Goal: Task Accomplishment & Management: Use online tool/utility

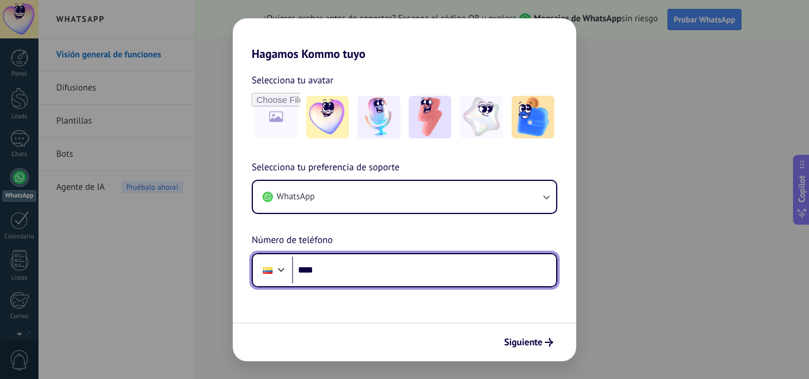
click at [413, 279] on input "****" at bounding box center [424, 270] width 264 height 27
type input "**********"
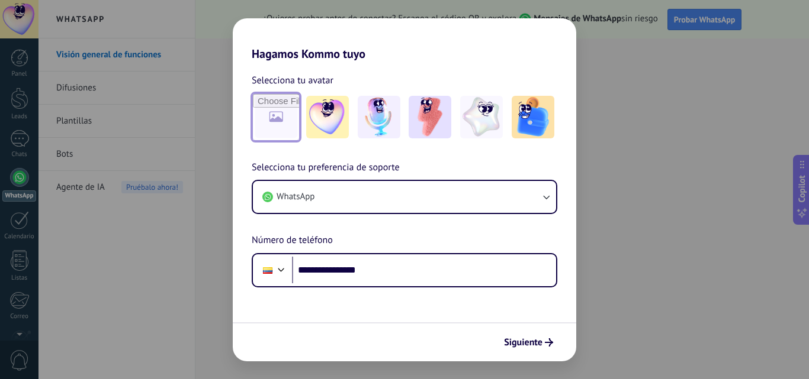
click at [274, 120] on input "file" at bounding box center [276, 117] width 46 height 46
type input "**********"
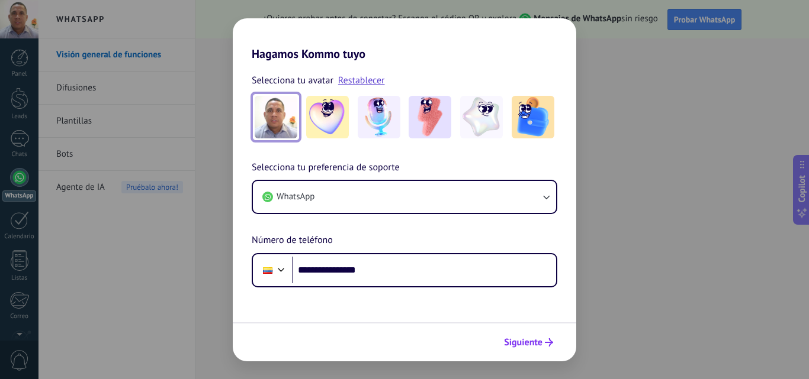
click at [529, 349] on button "Siguiente" at bounding box center [528, 343] width 60 height 20
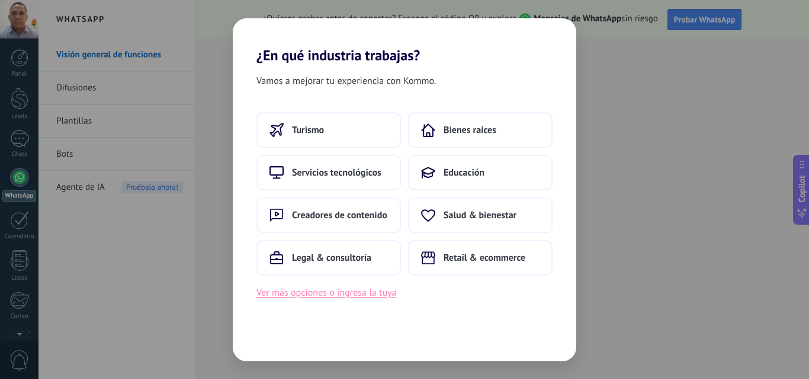
click at [339, 291] on button "Ver más opciones o ingresa la tuya" at bounding box center [326, 292] width 140 height 15
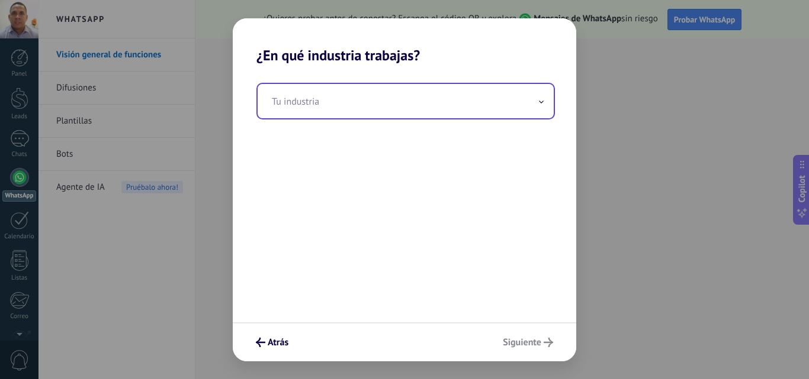
click at [542, 99] on span at bounding box center [541, 100] width 6 height 11
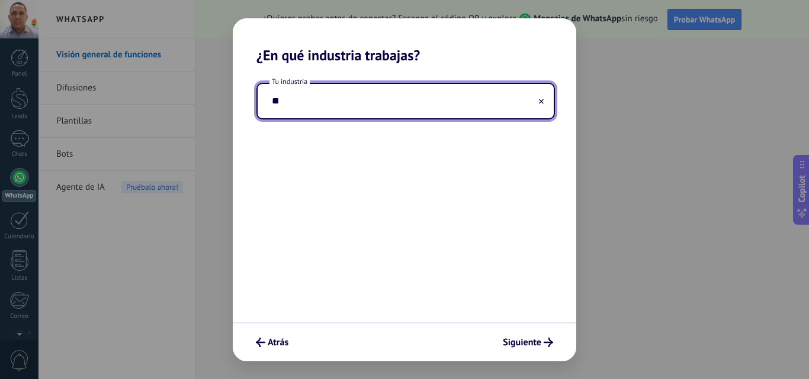
type input "*"
type input "**********"
click at [524, 342] on span "Siguiente" at bounding box center [522, 343] width 38 height 8
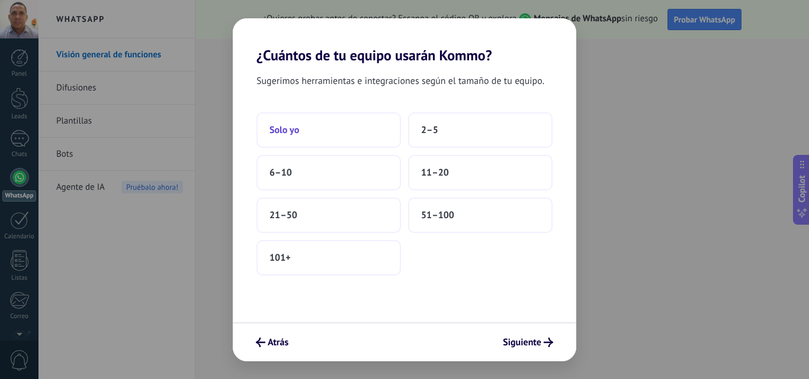
click at [336, 129] on button "Solo yo" at bounding box center [328, 130] width 144 height 36
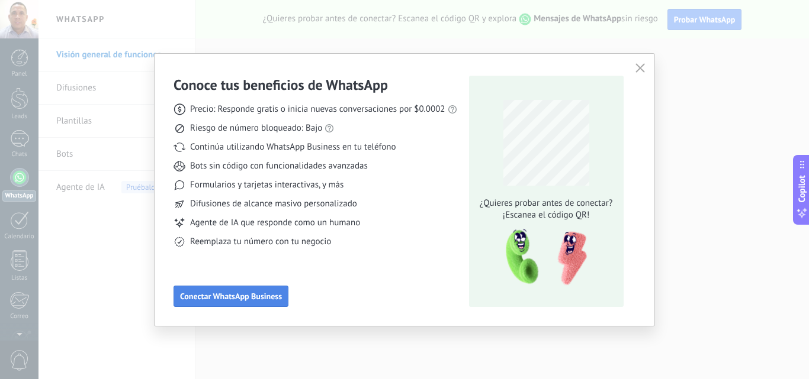
click at [239, 297] on span "Conectar WhatsApp Business" at bounding box center [231, 296] width 102 height 8
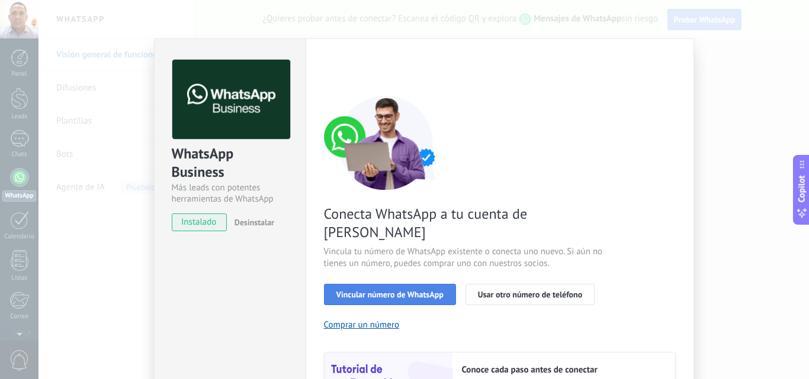
click at [408, 291] on span "Vincular número de WhatsApp" at bounding box center [389, 295] width 107 height 8
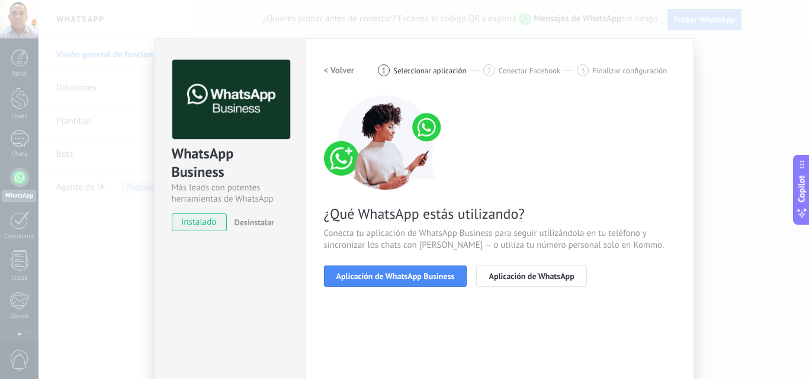
click at [408, 281] on span "Aplicación de WhatsApp Business" at bounding box center [395, 276] width 118 height 8
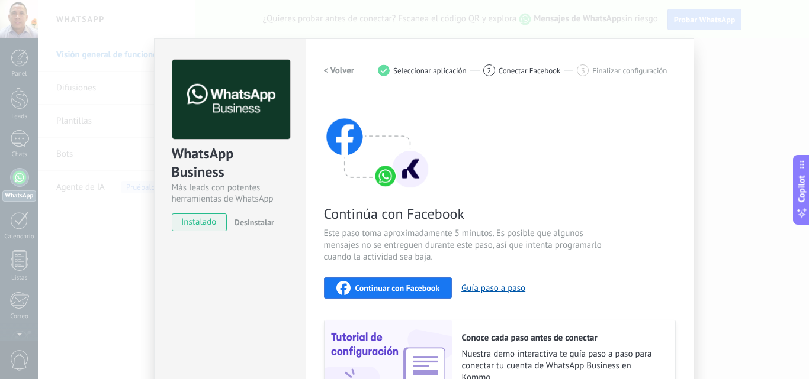
click at [390, 284] on span "Continuar con Facebook" at bounding box center [397, 288] width 85 height 8
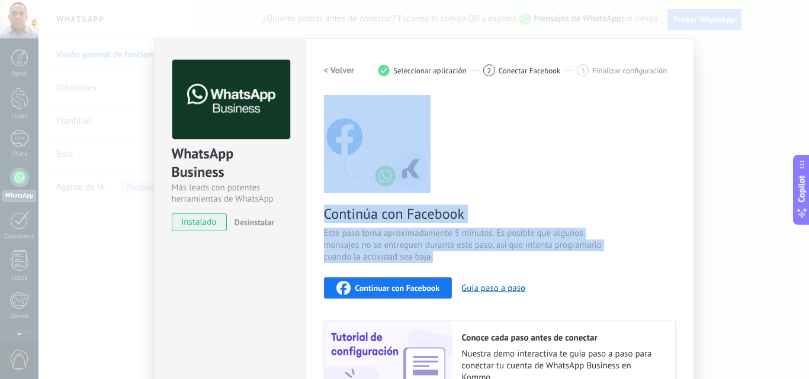
drag, startPoint x: 633, startPoint y: 265, endPoint x: 649, endPoint y: 184, distance: 82.7
click at [649, 184] on div "Continúa con Facebook Este paso toma aproximadamente 5 minutos. Es posible que …" at bounding box center [500, 255] width 352 height 320
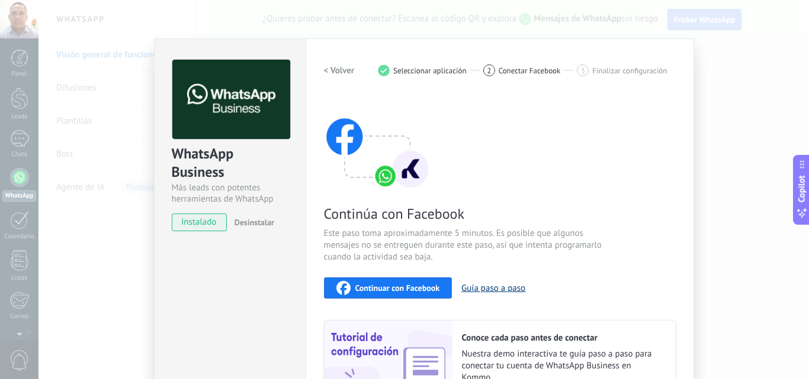
click at [479, 287] on button "Guía paso a paso" at bounding box center [493, 288] width 64 height 11
click at [551, 66] on span "Conectar Facebook" at bounding box center [529, 70] width 62 height 9
click at [446, 227] on div "Continúa con Facebook Este paso toma aproximadamente 5 minutos. Es posible que …" at bounding box center [500, 255] width 352 height 320
drag, startPoint x: 591, startPoint y: 39, endPoint x: 604, endPoint y: 79, distance: 41.7
click at [604, 79] on div "Configuraciones Autorizaciones This tab logs the users who have granted integra…" at bounding box center [499, 253] width 388 height 430
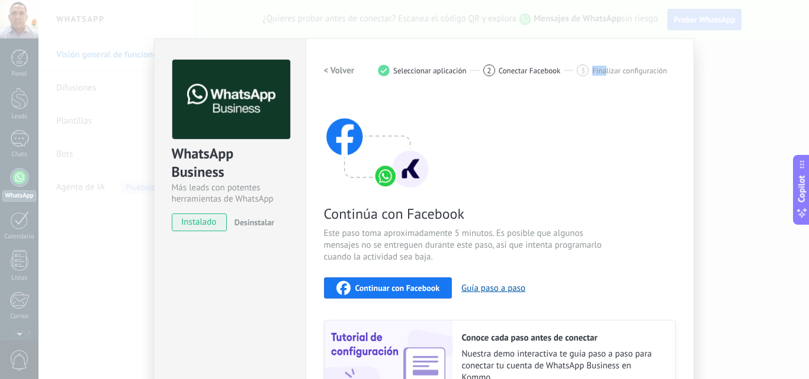
click at [604, 79] on div "< Volver 1 Seleccionar aplicación 2 Conectar Facebook 3 Finalizar configuración" at bounding box center [500, 70] width 352 height 21
drag, startPoint x: 802, startPoint y: 60, endPoint x: 804, endPoint y: 74, distance: 13.7
click at [804, 74] on div "WhatsApp Business Más leads con potentes herramientas de WhatsApp instalado Des…" at bounding box center [423, 189] width 770 height 379
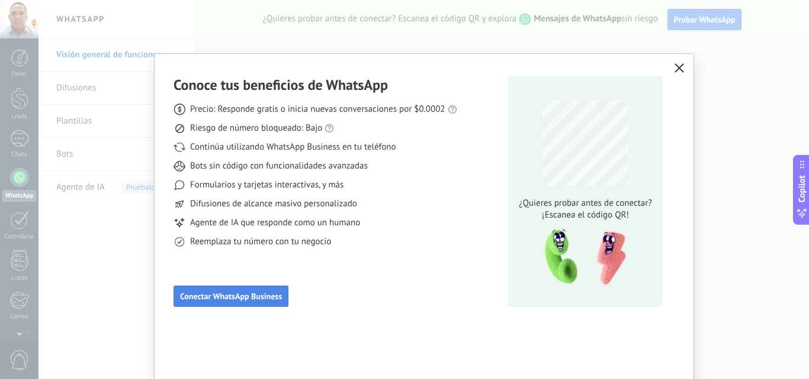
click at [264, 294] on span "Conectar WhatsApp Business" at bounding box center [231, 296] width 102 height 8
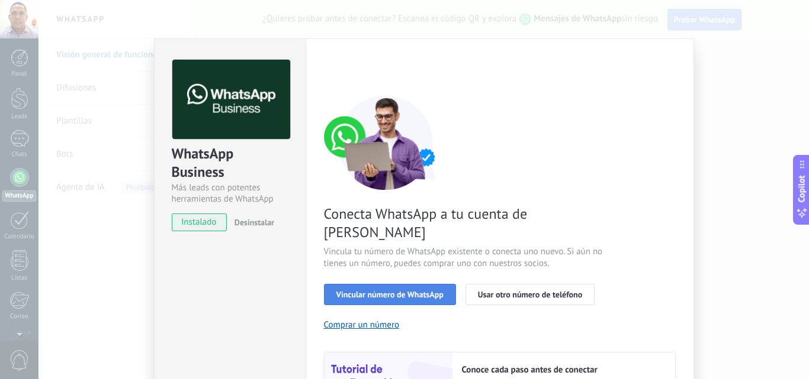
click at [385, 291] on span "Vincular número de WhatsApp" at bounding box center [389, 295] width 107 height 8
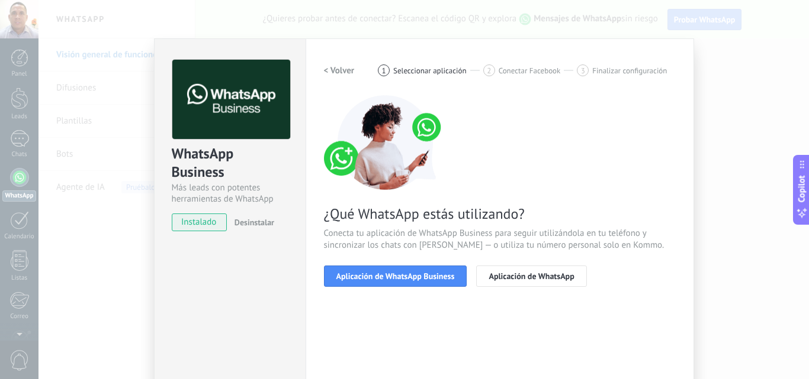
click at [385, 277] on span "Aplicación de WhatsApp Business" at bounding box center [395, 276] width 118 height 8
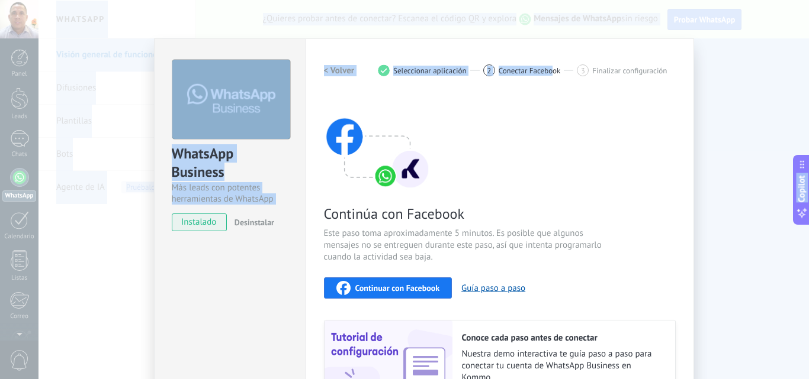
drag, startPoint x: 549, startPoint y: 52, endPoint x: 575, endPoint y: -2, distance: 60.1
click at [575, 0] on html ".abccls-1,.abccls-2{fill-rule:evenodd}.abccls-2{fill:#fff} .abfcls-1{fill:none}…" at bounding box center [404, 189] width 809 height 379
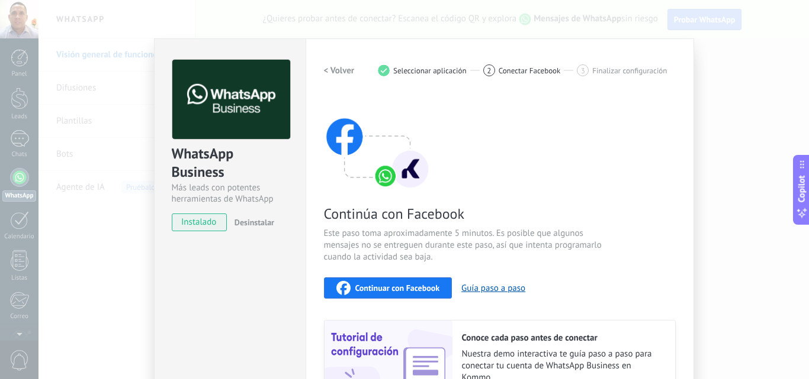
click at [571, 116] on div "Continúa con Facebook Este paso toma aproximadamente 5 minutos. Es posible que …" at bounding box center [500, 255] width 352 height 320
click at [410, 293] on div "Continuar con Facebook" at bounding box center [388, 288] width 104 height 14
click at [737, 46] on div "WhatsApp Business Más leads con potentes herramientas de WhatsApp instalado Des…" at bounding box center [423, 189] width 770 height 379
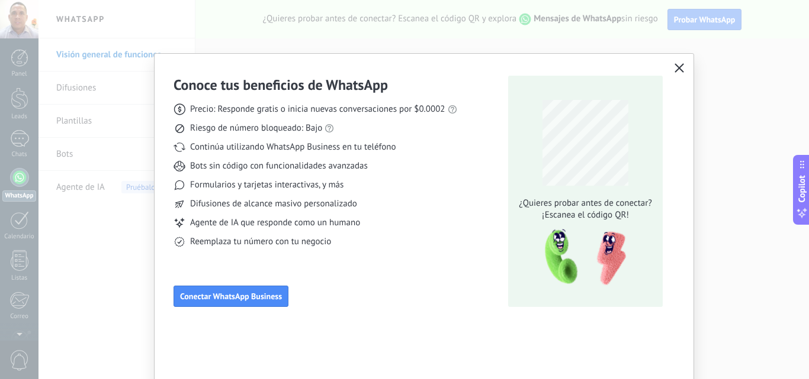
click at [681, 61] on button "button" at bounding box center [678, 68] width 15 height 17
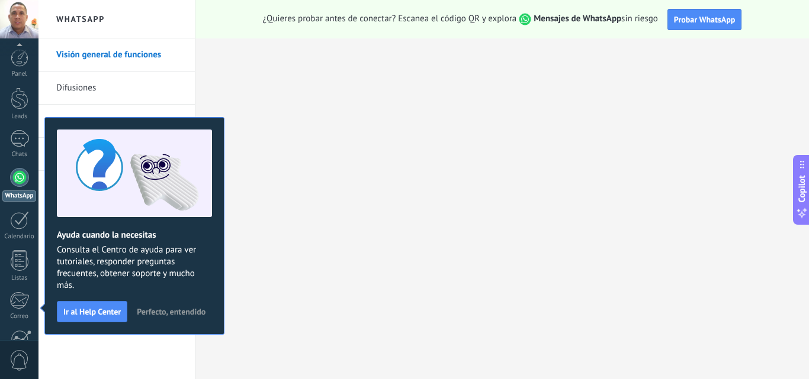
scroll to position [113, 0]
click at [18, 106] on div at bounding box center [19, 107] width 19 height 18
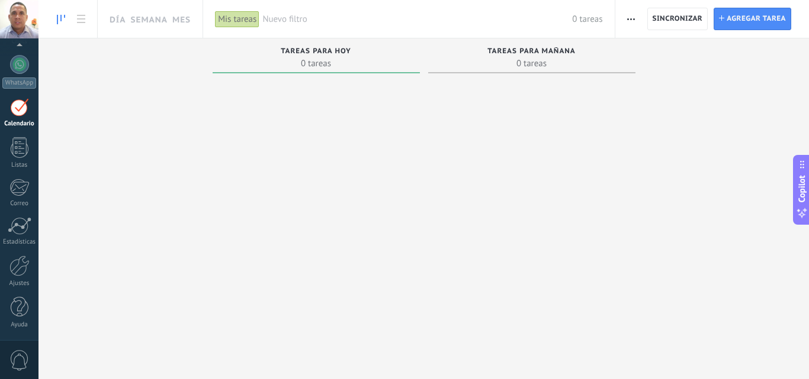
scroll to position [34, 0]
click at [628, 19] on use "button" at bounding box center [631, 19] width 8 height 2
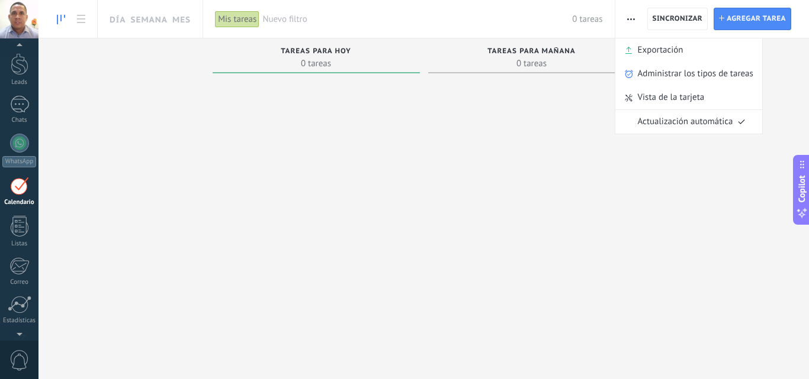
click at [628, 19] on use "button" at bounding box center [631, 19] width 8 height 2
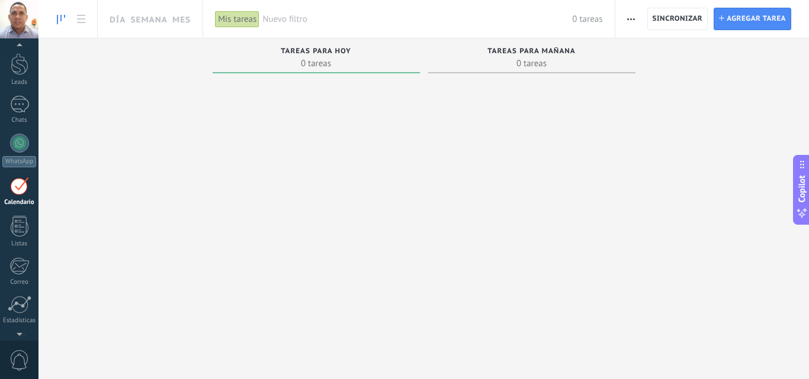
click at [628, 19] on use "button" at bounding box center [631, 19] width 8 height 2
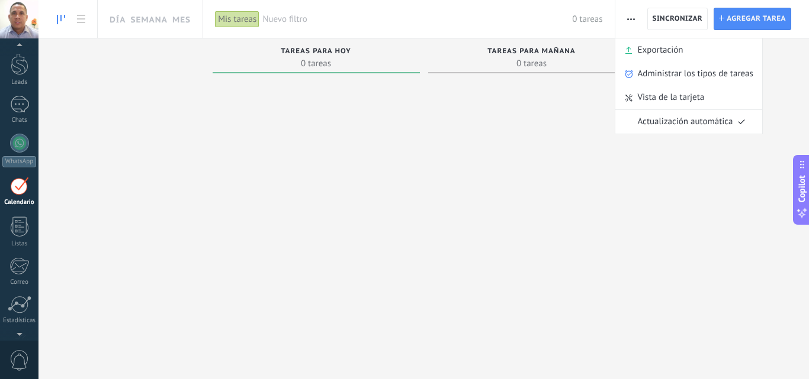
click at [628, 19] on use "button" at bounding box center [631, 19] width 8 height 2
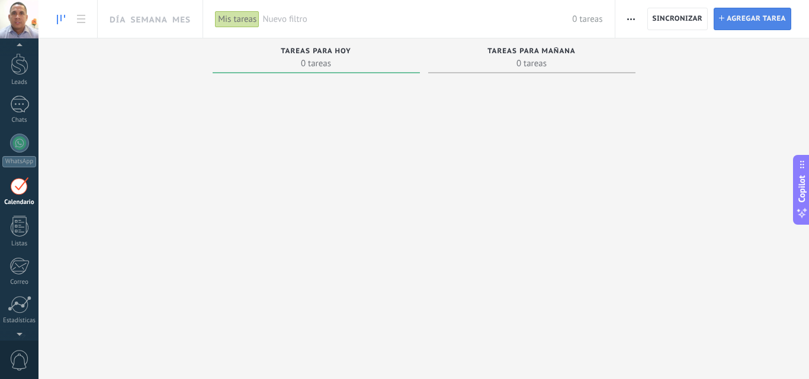
click at [758, 18] on span "Agregar tarea" at bounding box center [755, 18] width 59 height 21
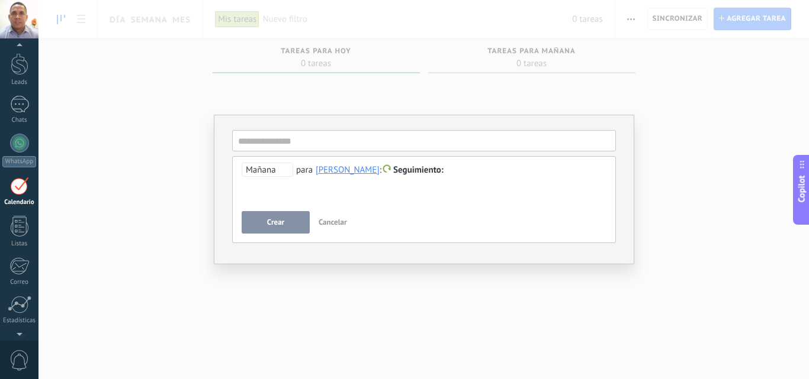
click at [327, 222] on span "Cancelar" at bounding box center [332, 222] width 28 height 10
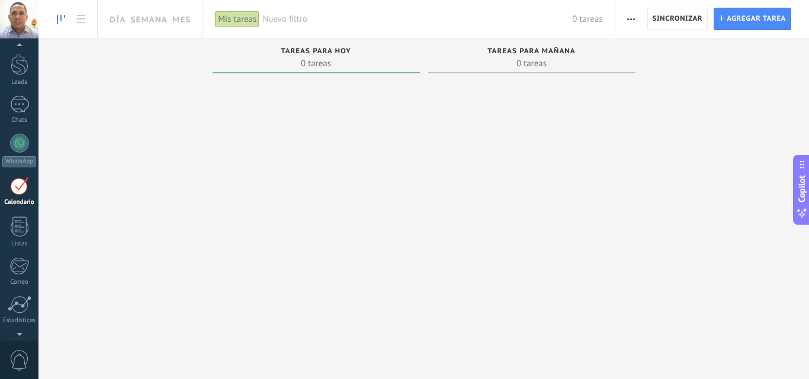
click at [628, 22] on span "button" at bounding box center [631, 19] width 8 height 22
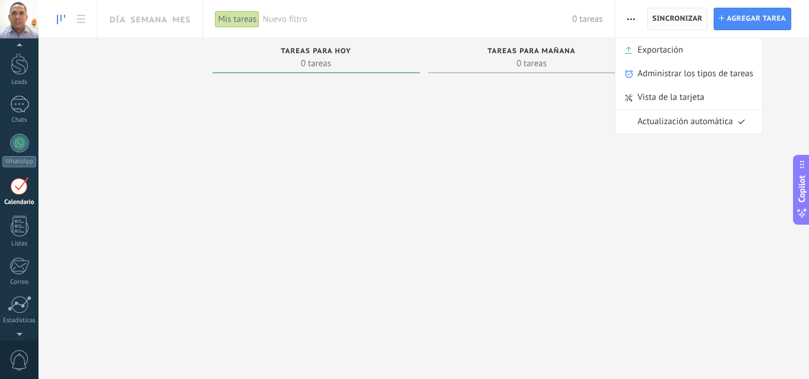
click at [674, 16] on span "Sincronizar" at bounding box center [677, 18] width 50 height 7
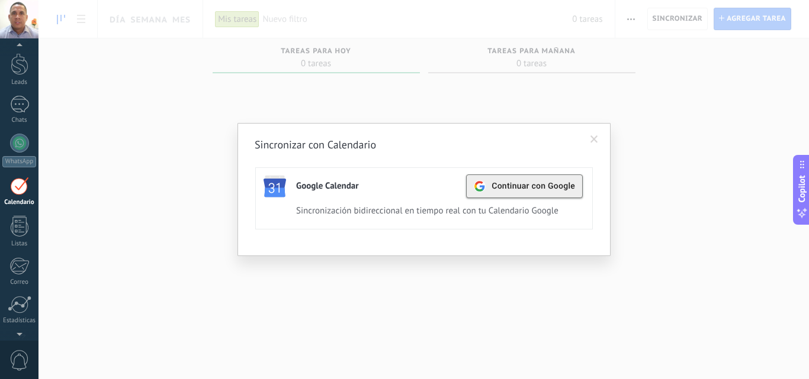
click at [549, 192] on div "Continuar con Google" at bounding box center [524, 186] width 101 height 22
